Goal: Information Seeking & Learning: Learn about a topic

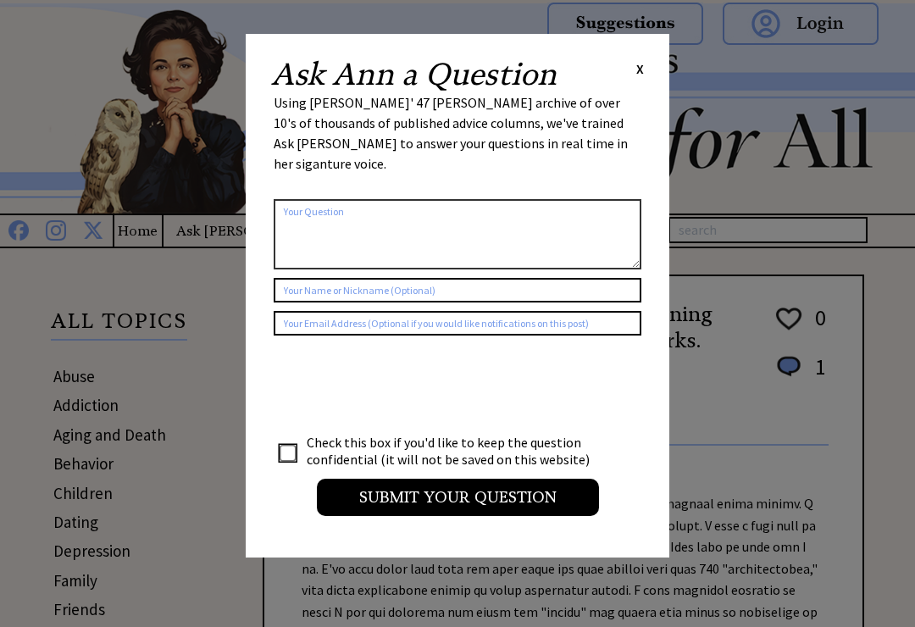
click at [653, 63] on div "Ask Ann a Question X Using Ann Landers' 47 vear archive of over 10's of thousan…" at bounding box center [458, 295] width 424 height 523
click at [639, 74] on span "X" at bounding box center [640, 68] width 8 height 17
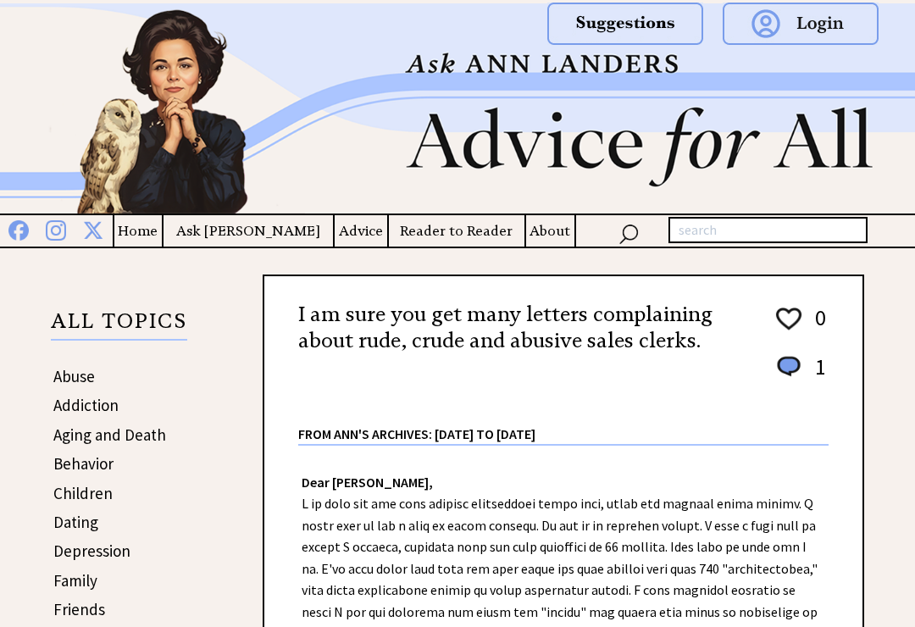
click at [853, 196] on img at bounding box center [457, 108] width 915 height 210
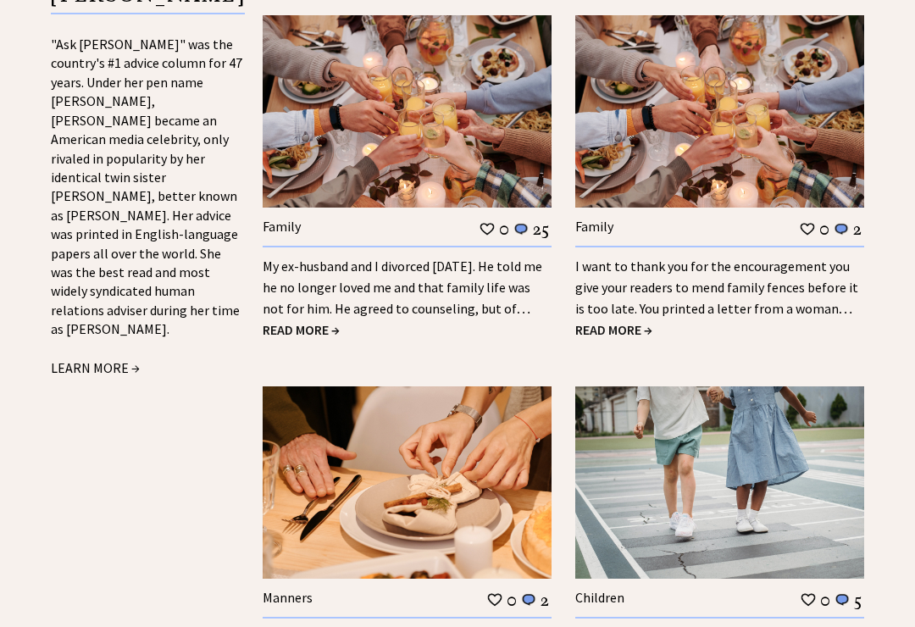
scroll to position [1846, 0]
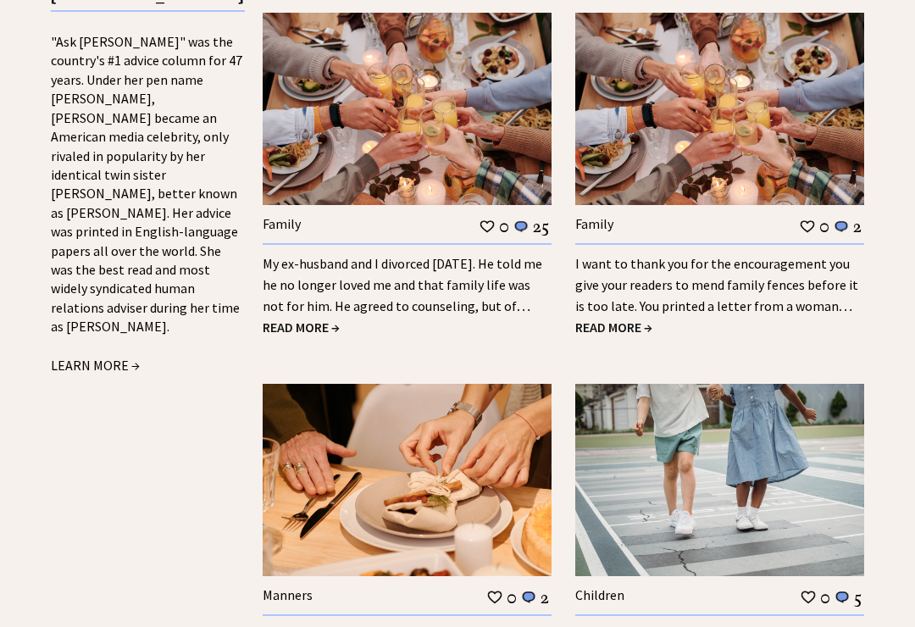
click at [501, 279] on link "My ex-husband and I divorced [DATE]. He told me he no longer loved me and that …" at bounding box center [403, 295] width 280 height 80
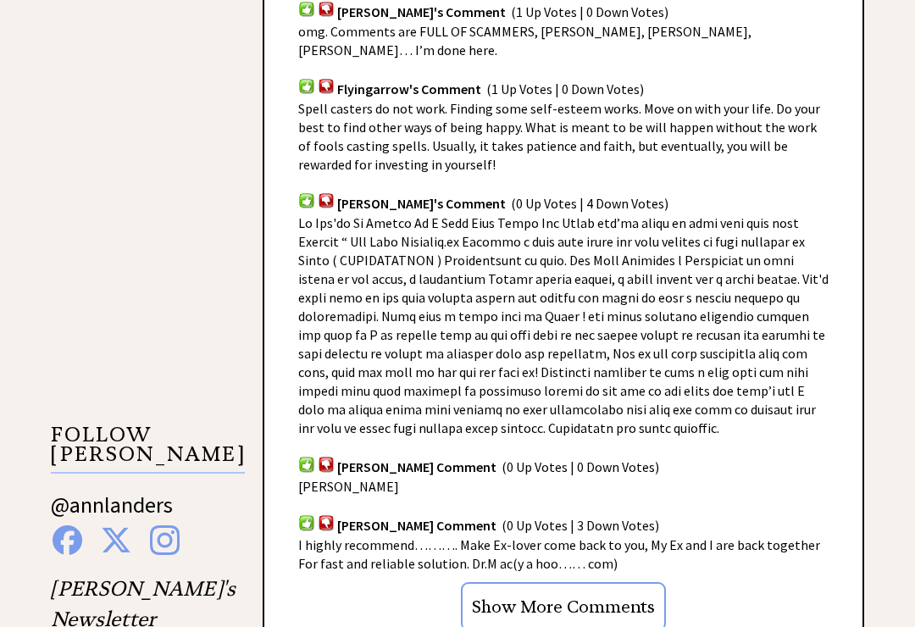
scroll to position [1282, 0]
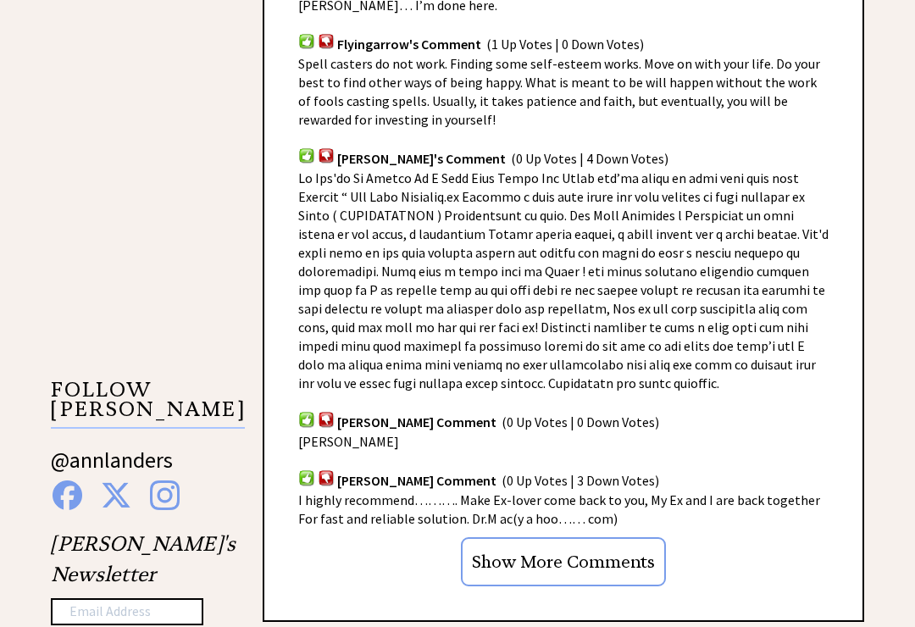
click at [625, 537] on input "Show More Comments" at bounding box center [563, 561] width 205 height 49
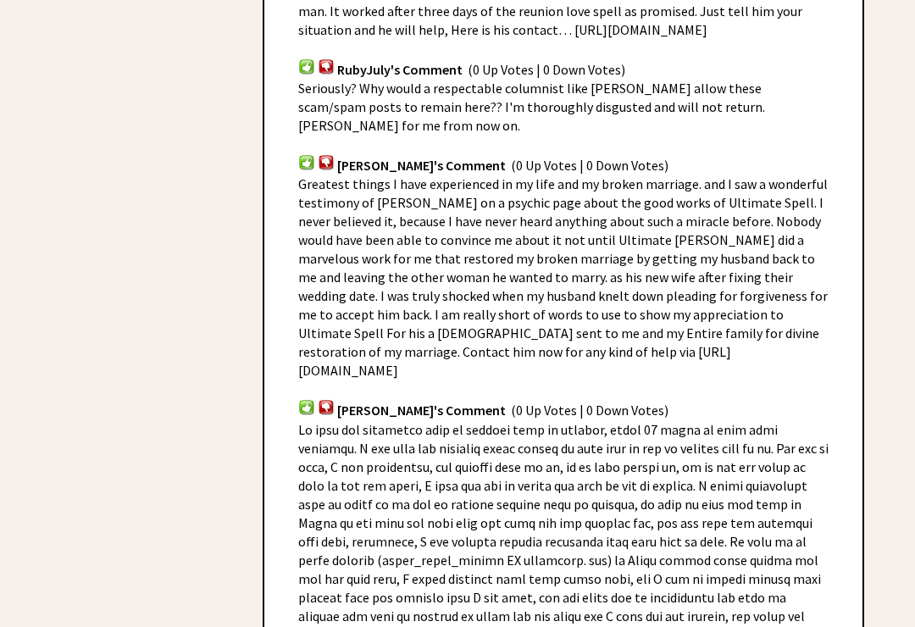
scroll to position [2446, 0]
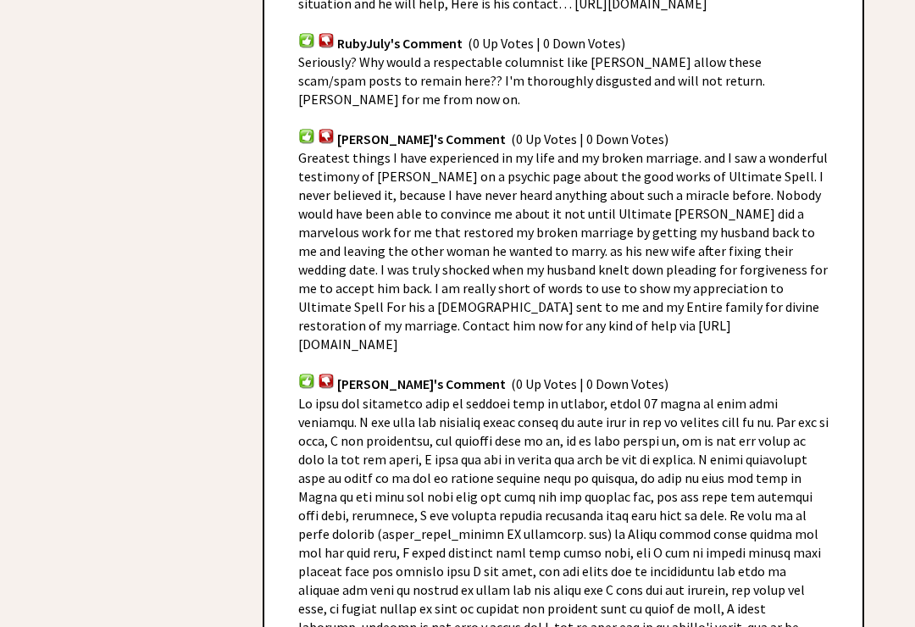
click at [854, 296] on div "Reader Comments column 2080 comment_tease Post Your Comment Jackie's Comment (1…" at bounding box center [563, 522] width 601 height 3746
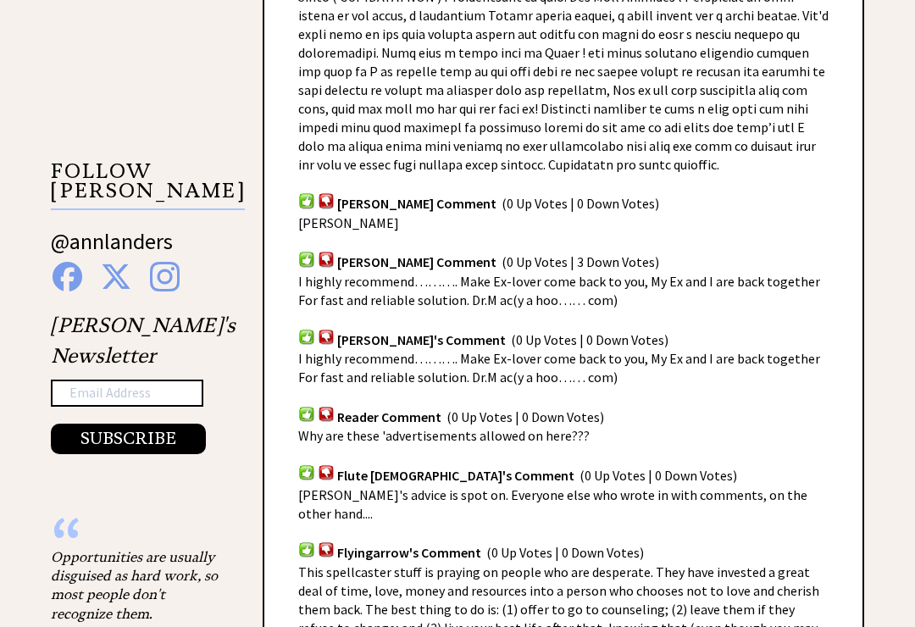
scroll to position [1467, 0]
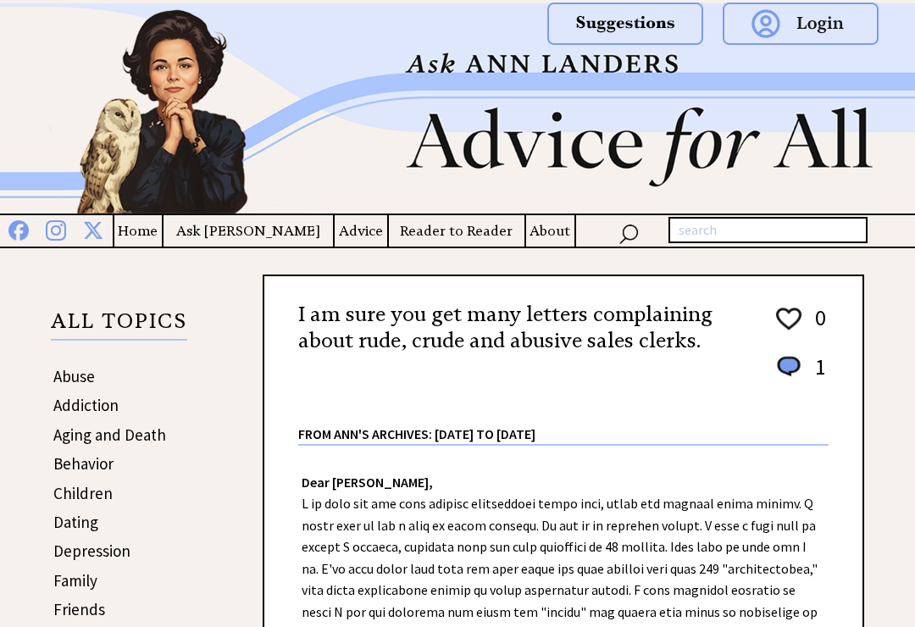
scroll to position [1874, 0]
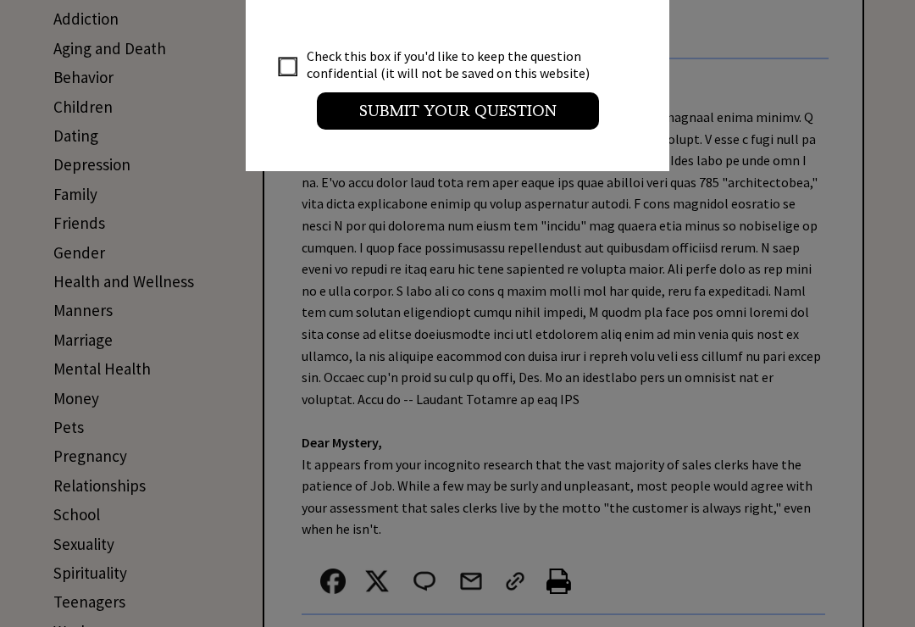
scroll to position [386, 0]
